Goal: Navigation & Orientation: Find specific page/section

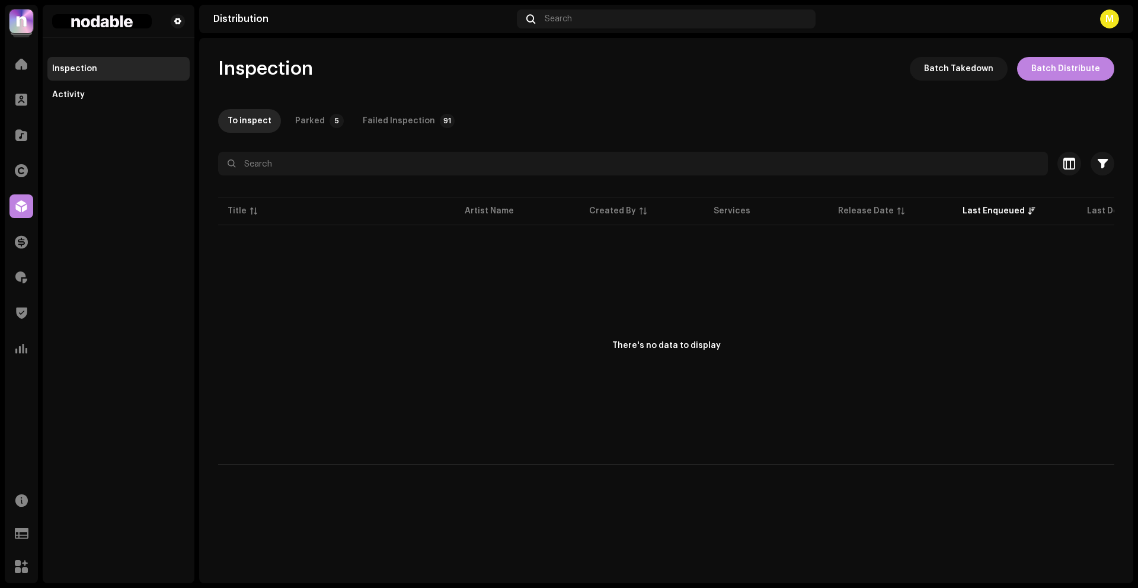
click at [24, 329] on div "Trust & Safety" at bounding box center [21, 312] width 33 height 33
click at [22, 344] on span at bounding box center [21, 348] width 12 height 9
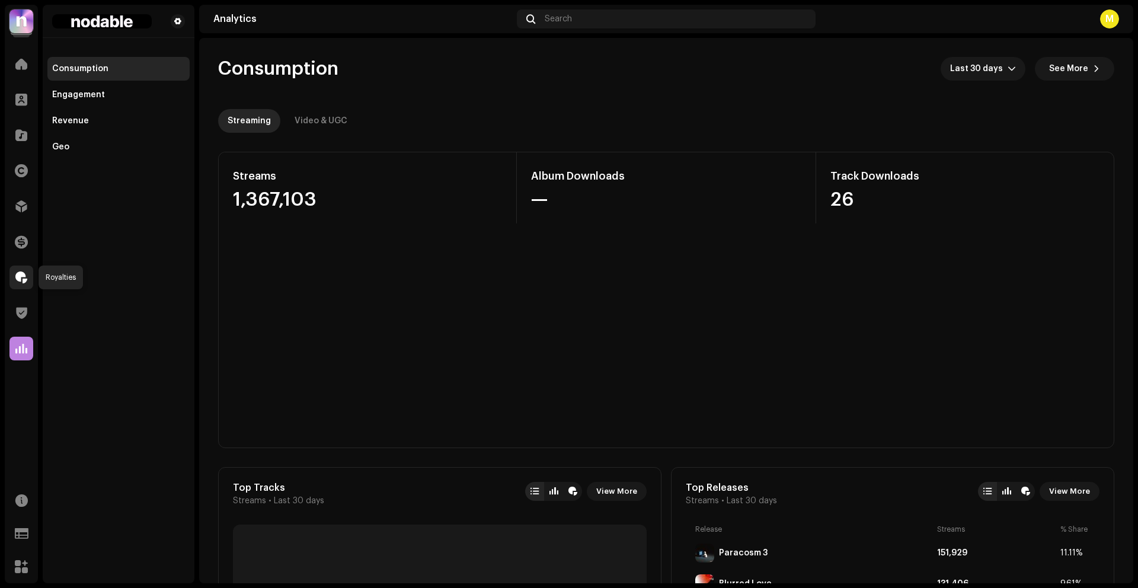
click at [20, 277] on span at bounding box center [21, 277] width 12 height 9
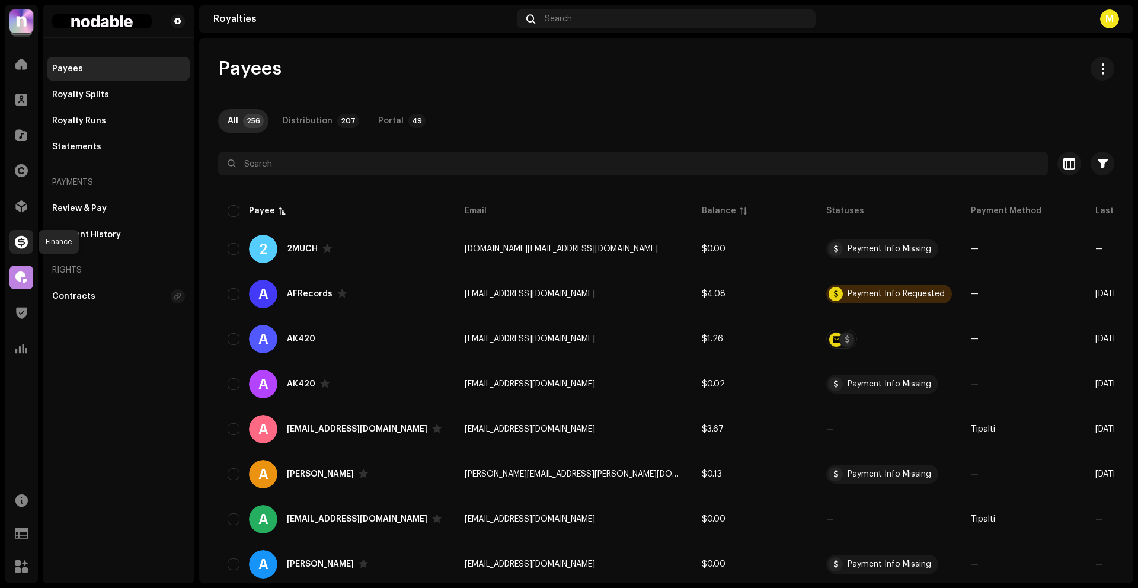
click at [17, 238] on span at bounding box center [21, 241] width 13 height 9
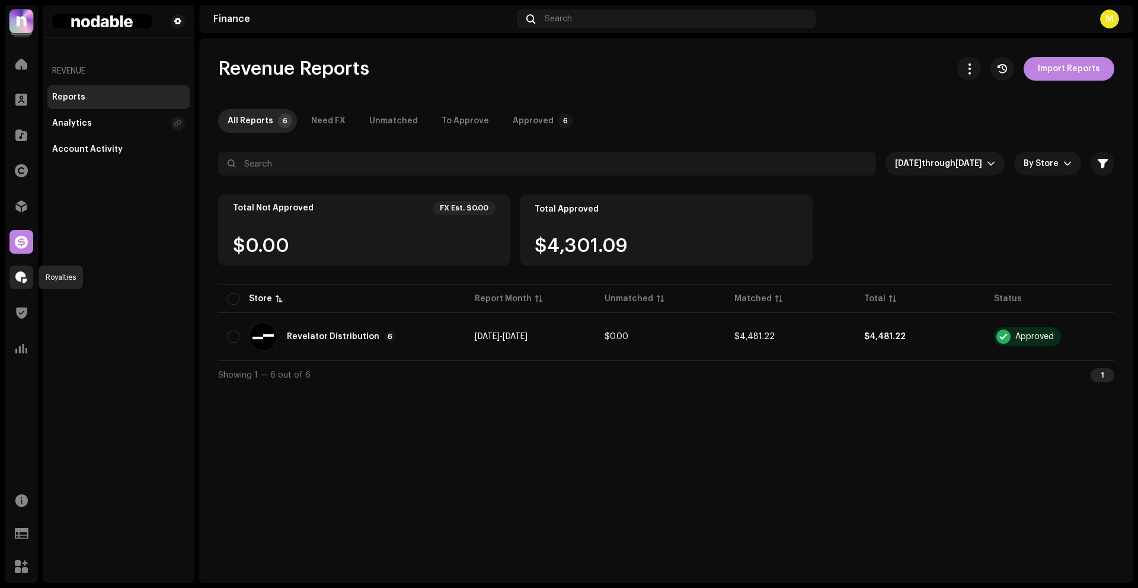
click at [20, 268] on div at bounding box center [21, 278] width 24 height 24
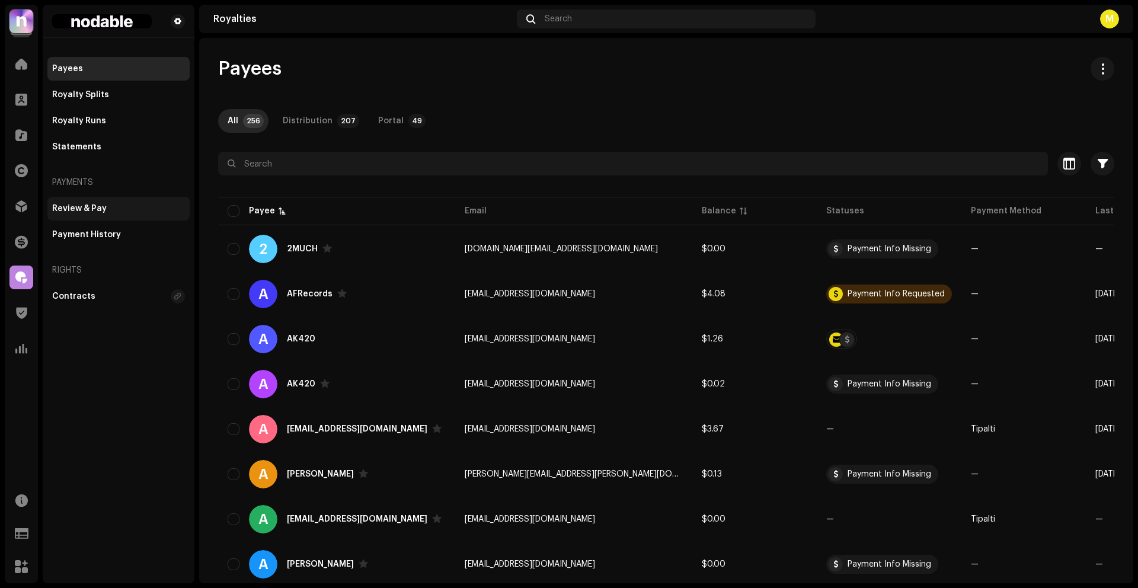
click at [110, 213] on div "Review & Pay" at bounding box center [118, 209] width 142 height 24
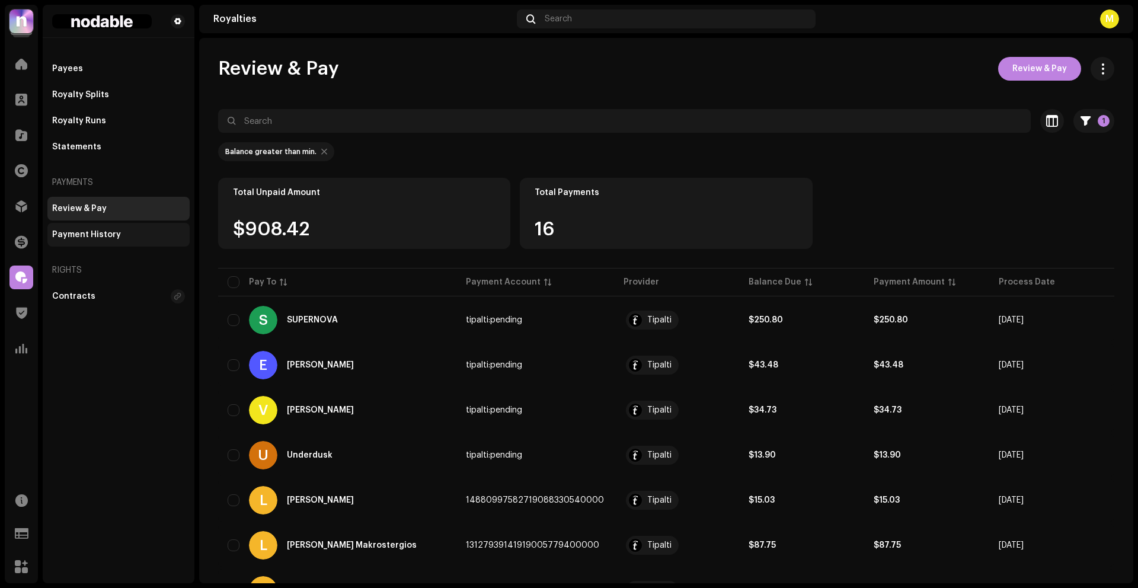
click at [140, 231] on div "Payment History" at bounding box center [118, 234] width 133 height 9
